Goal: Check status: Check status

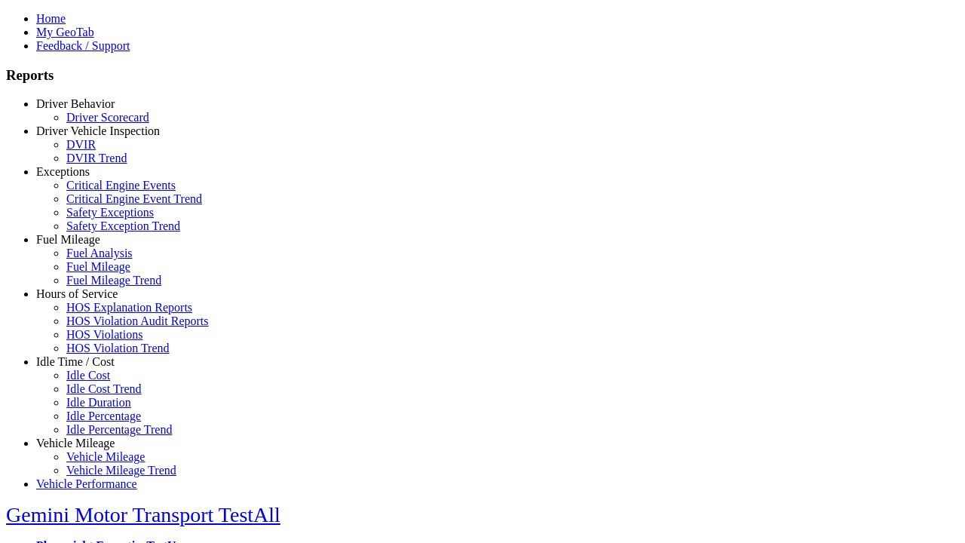
click at [87, 110] on link "Driver Behavior" at bounding box center [75, 103] width 78 height 13
click at [98, 124] on link "Driver Scorecard" at bounding box center [107, 117] width 83 height 13
